Goal: Find specific page/section: Find specific page/section

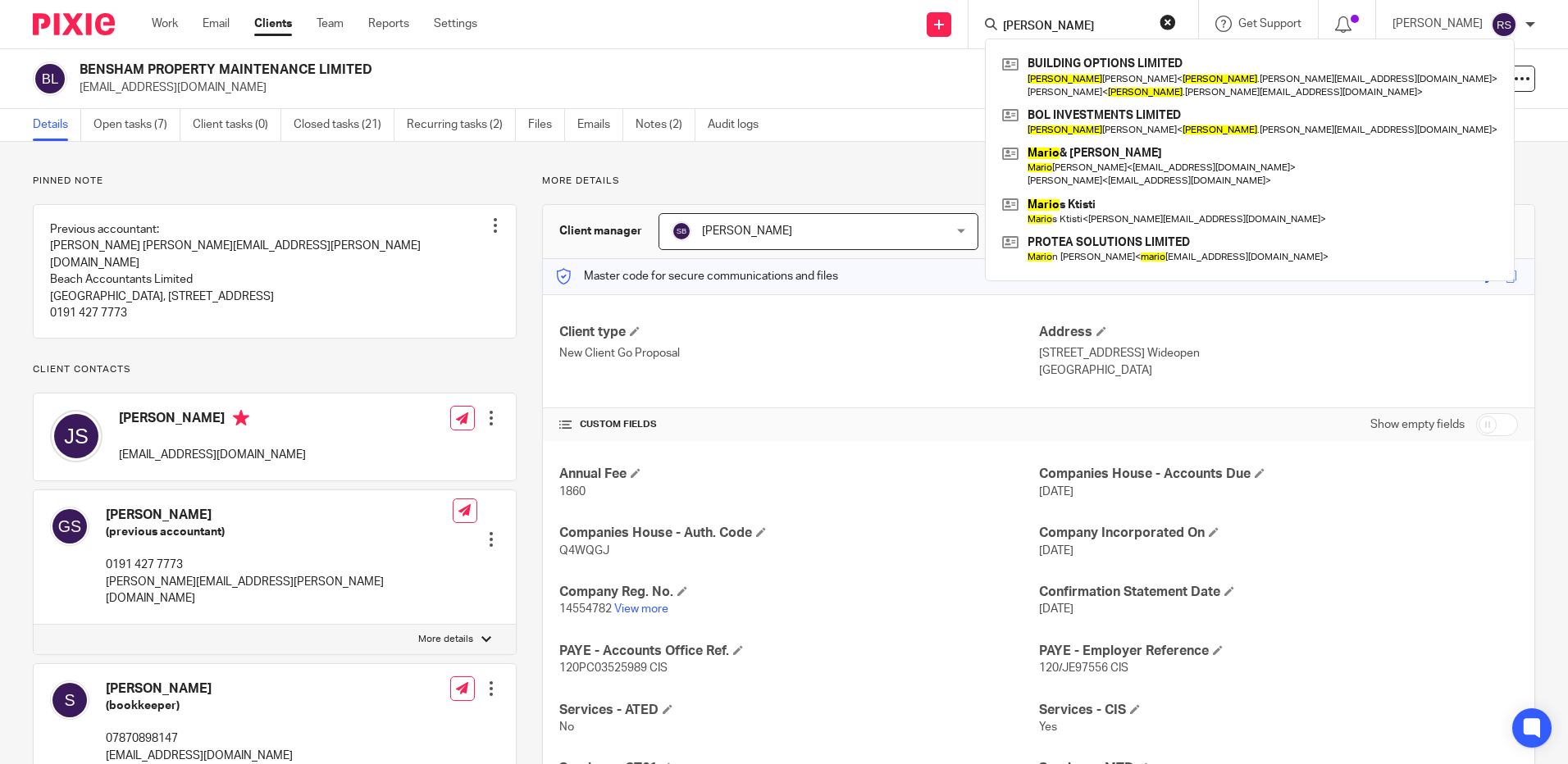
drag, startPoint x: 1060, startPoint y: 29, endPoint x: 879, endPoint y: 31, distance: 181.0
click at [879, 31] on div "Send new email Create task Add client dario BUILDING OPTIONS LIMITED [PERSON_NA…" at bounding box center [1034, 24] width 1066 height 48
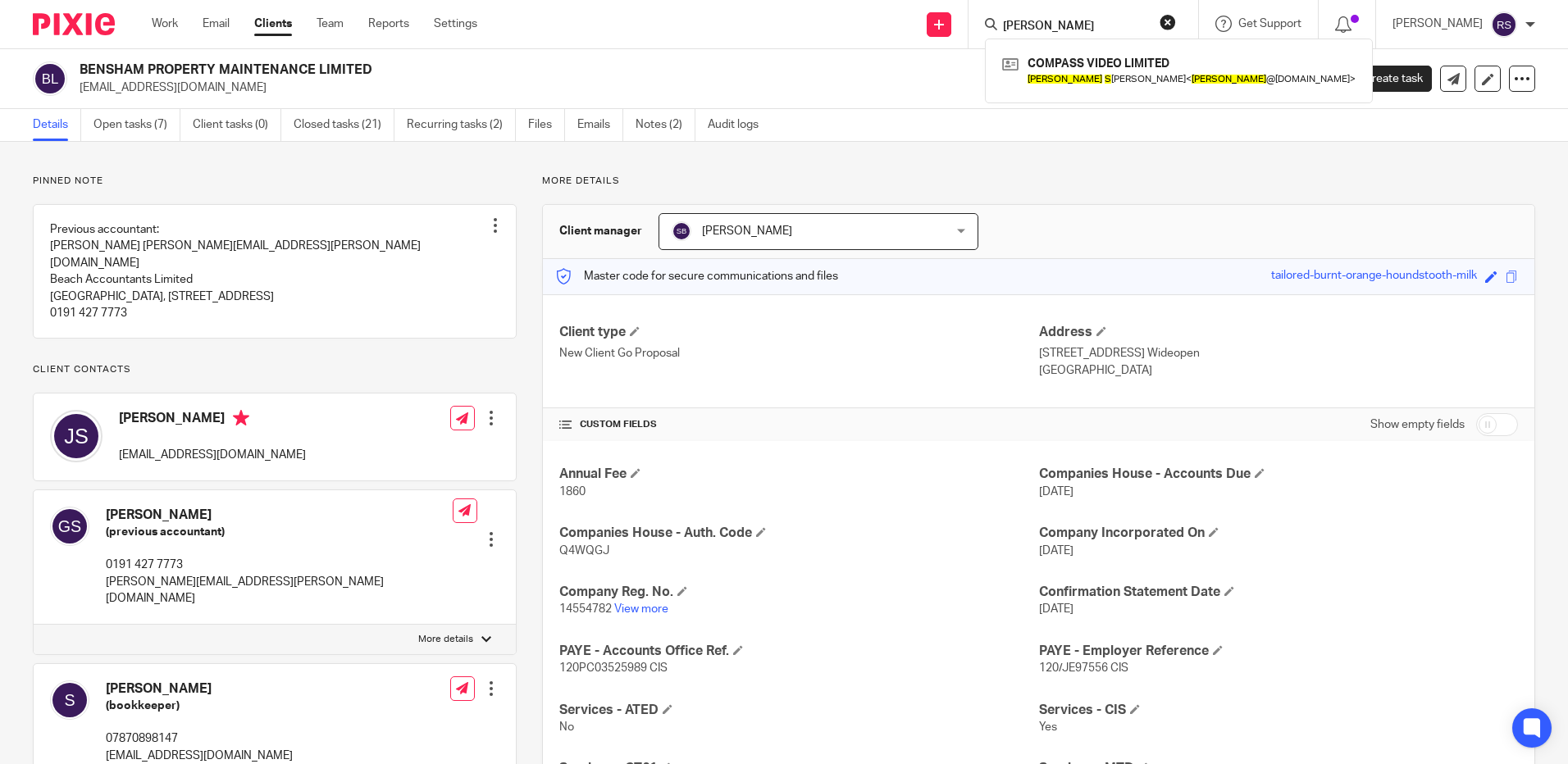
type input "[PERSON_NAME]"
drag, startPoint x: 1059, startPoint y: 20, endPoint x: 958, endPoint y: 21, distance: 101.0
click at [958, 21] on div "Send new email Create task Add client [PERSON_NAME] s COMPASS VIDEO LIMITED [PE…" at bounding box center [1034, 24] width 1066 height 48
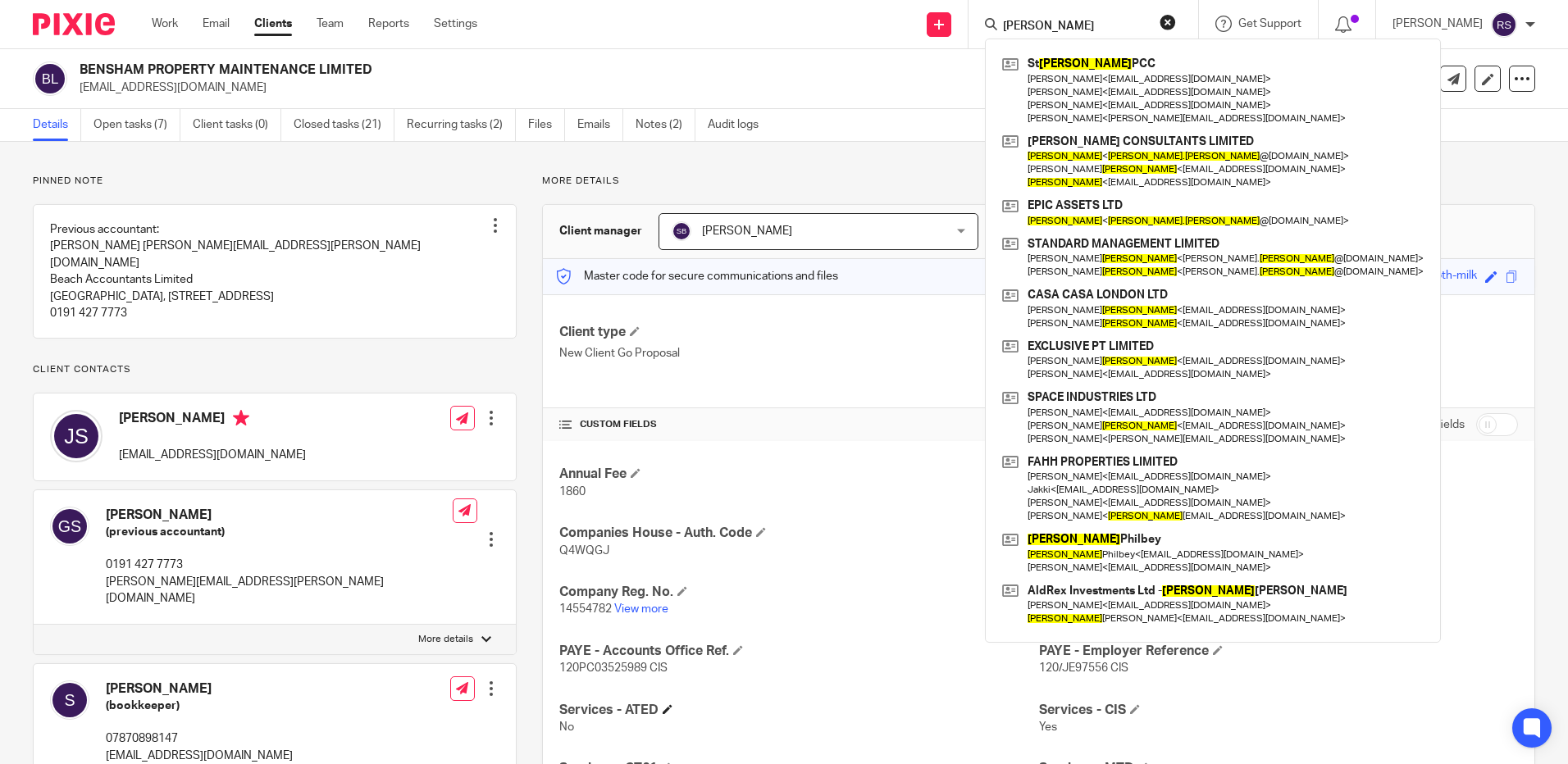
type input "[PERSON_NAME]"
drag, startPoint x: 933, startPoint y: 13, endPoint x: 899, endPoint y: 13, distance: 34.0
click at [903, 13] on div "Send new email Create task Add client kim andrews St Andrews PCC Jordan Clement…" at bounding box center [1034, 24] width 1066 height 48
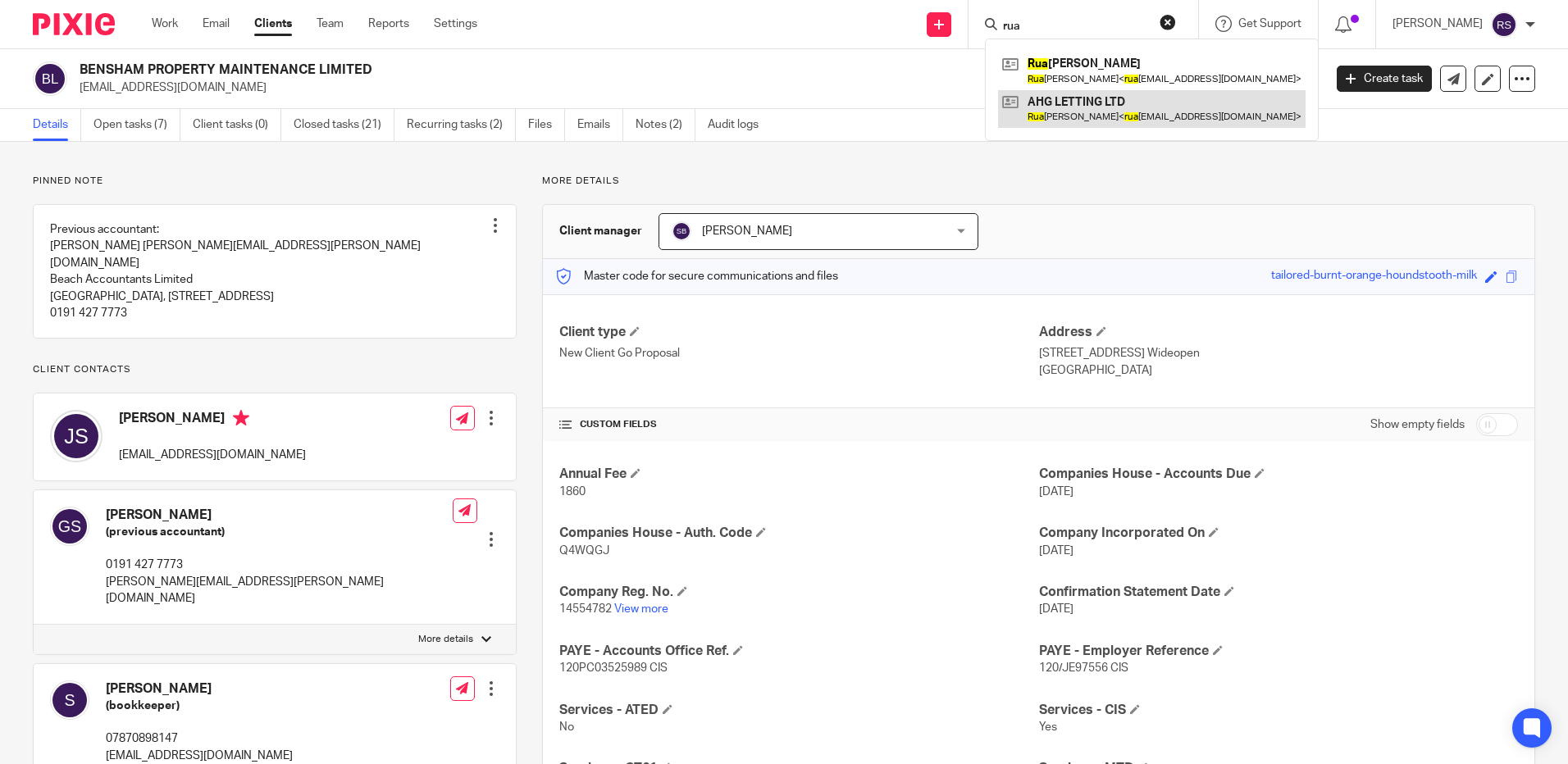
type input "rua"
click at [1098, 107] on link at bounding box center [1151, 109] width 307 height 38
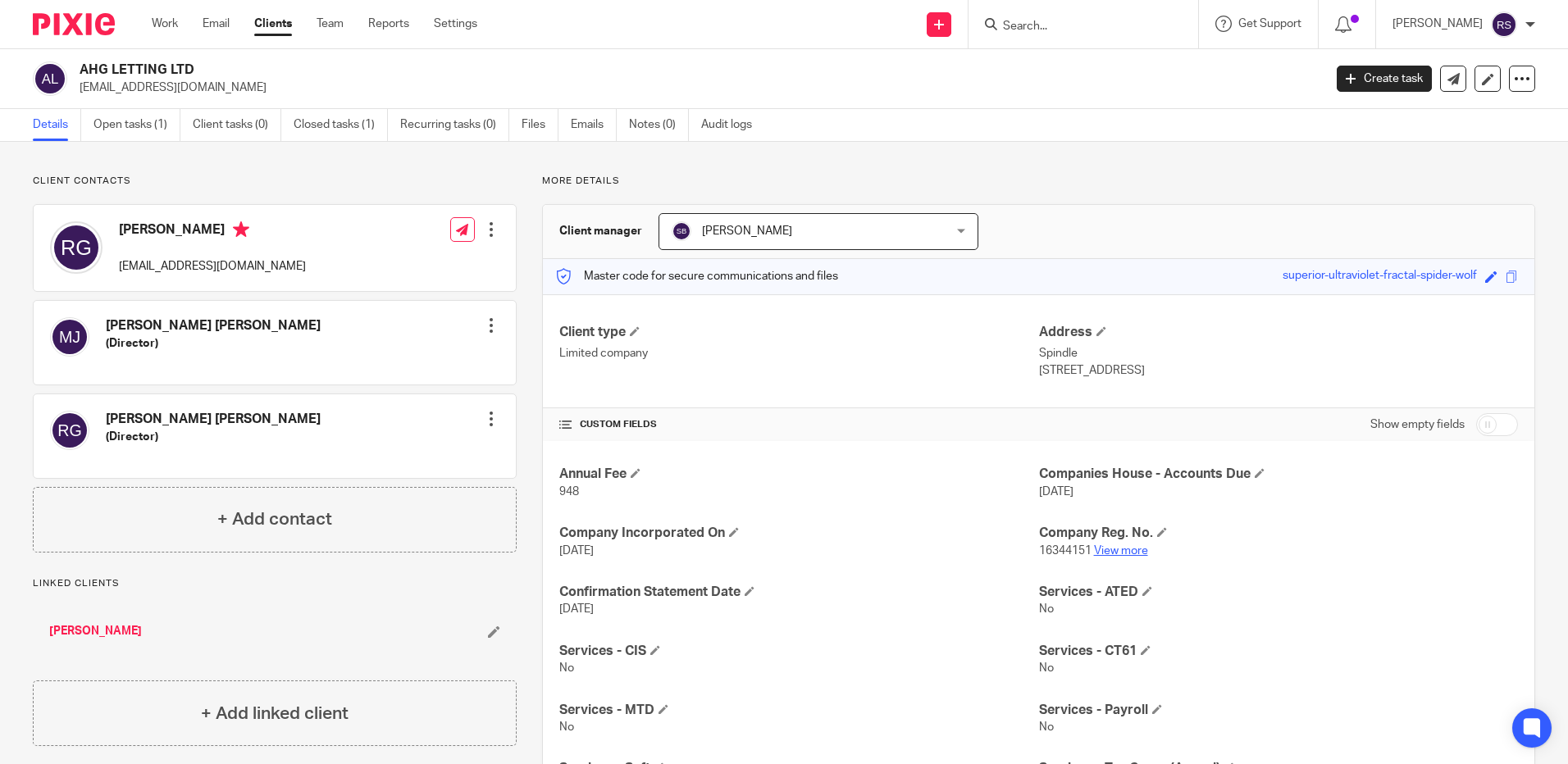
click at [1112, 550] on link "View more" at bounding box center [1121, 551] width 54 height 12
